Goal: Transaction & Acquisition: Subscribe to service/newsletter

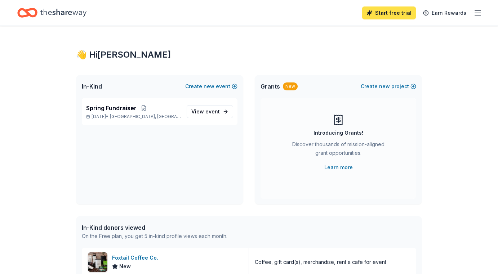
click at [379, 18] on link "Start free trial" at bounding box center [389, 12] width 54 height 13
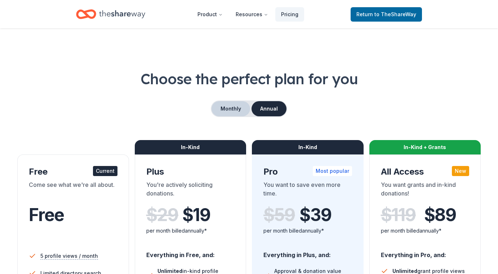
click at [229, 108] on button "Monthly" at bounding box center [231, 108] width 39 height 15
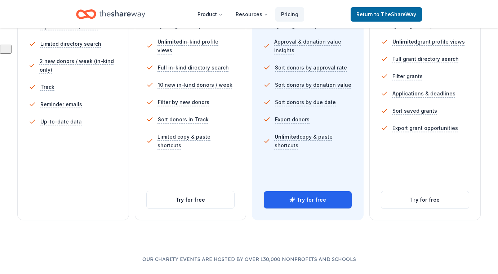
scroll to position [249, 0]
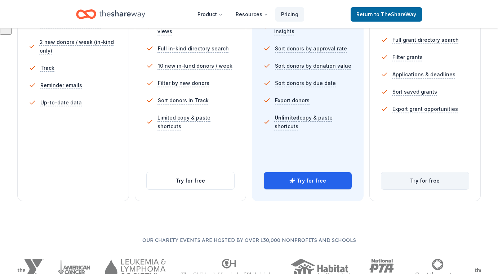
click at [431, 182] on button "Try for free" at bounding box center [425, 180] width 88 height 17
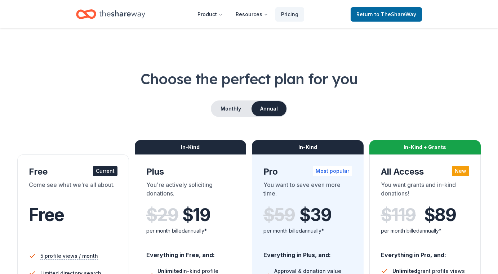
click at [132, 13] on icon "Home" at bounding box center [122, 14] width 46 height 15
